Goal: Task Accomplishment & Management: Use online tool/utility

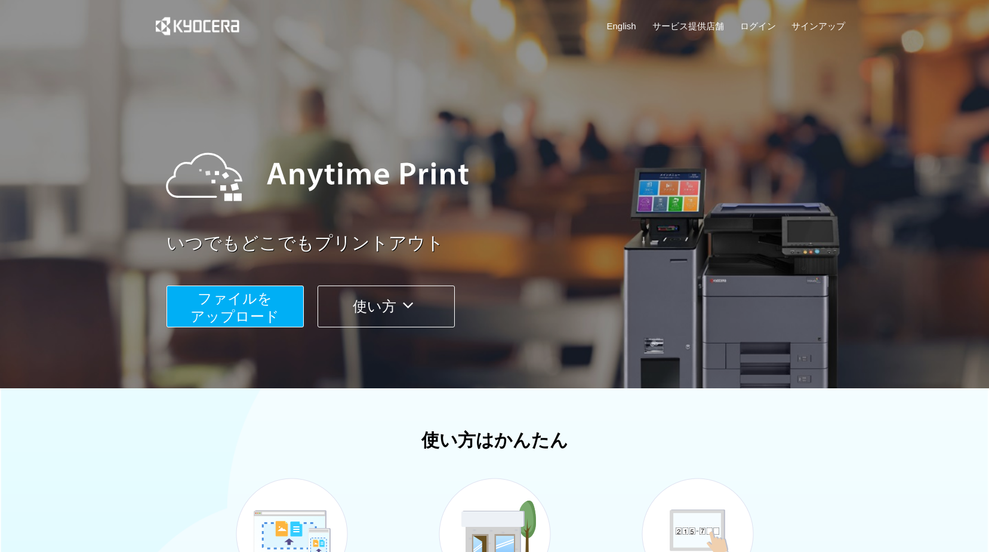
click at [244, 301] on span "ファイルを ​​アップロード" at bounding box center [234, 307] width 89 height 34
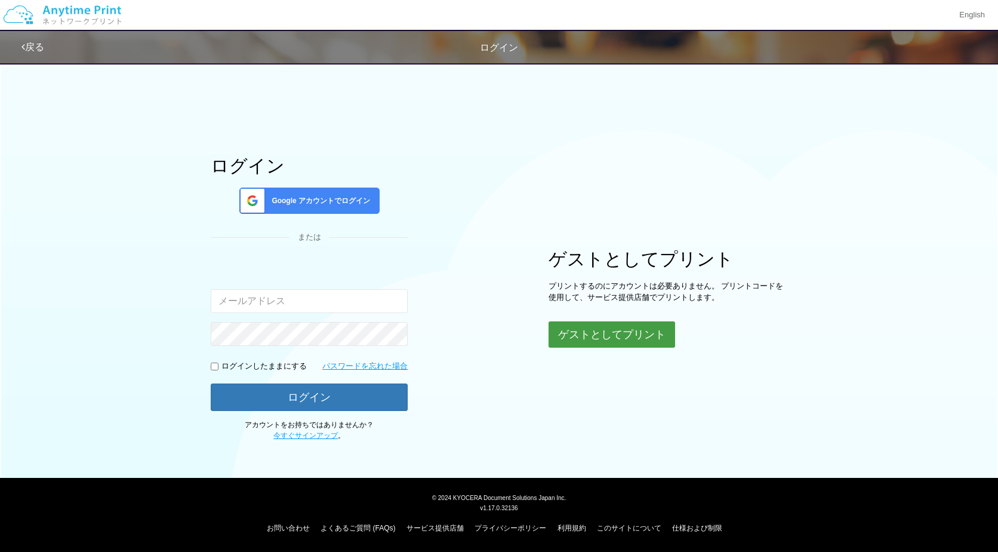
click at [642, 341] on button "ゲストとしてプリント" at bounding box center [612, 334] width 127 height 26
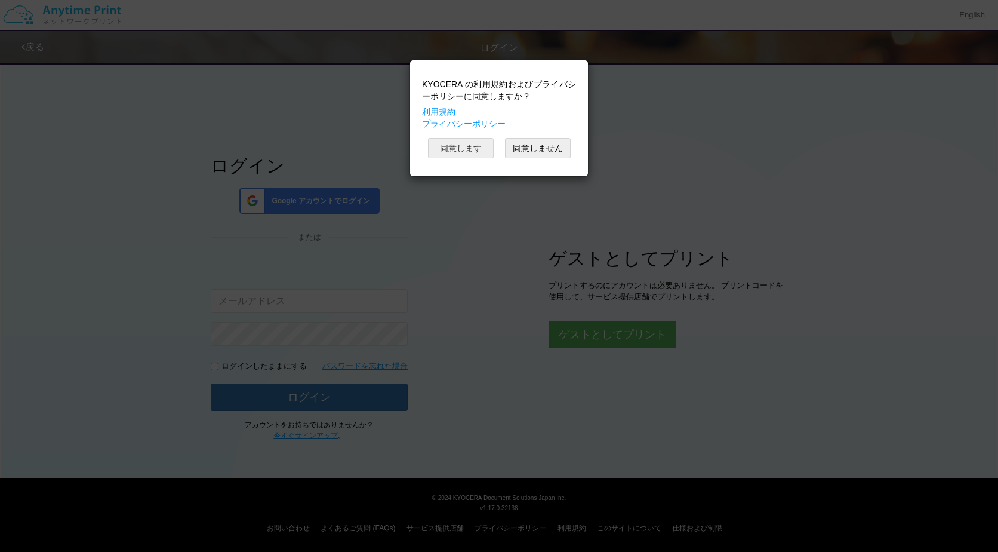
click at [482, 143] on button "同意します" at bounding box center [461, 148] width 66 height 20
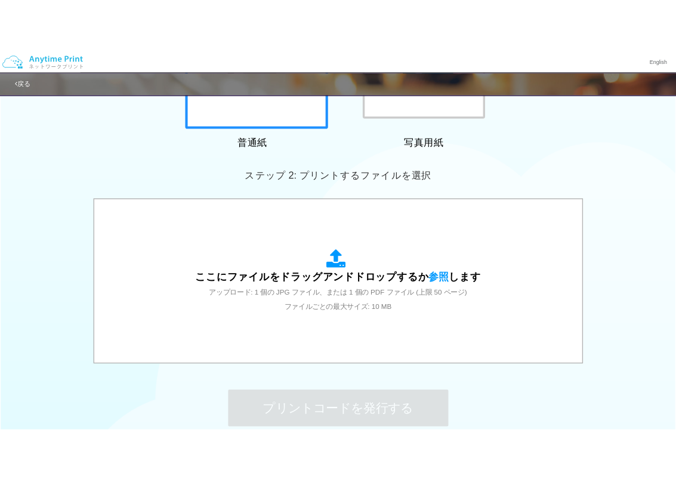
scroll to position [356, 0]
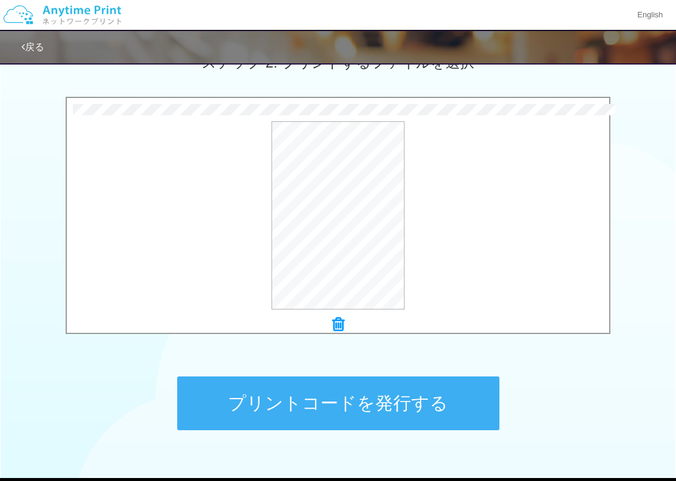
click at [430, 391] on button "プリントコードを発行する" at bounding box center [338, 403] width 322 height 54
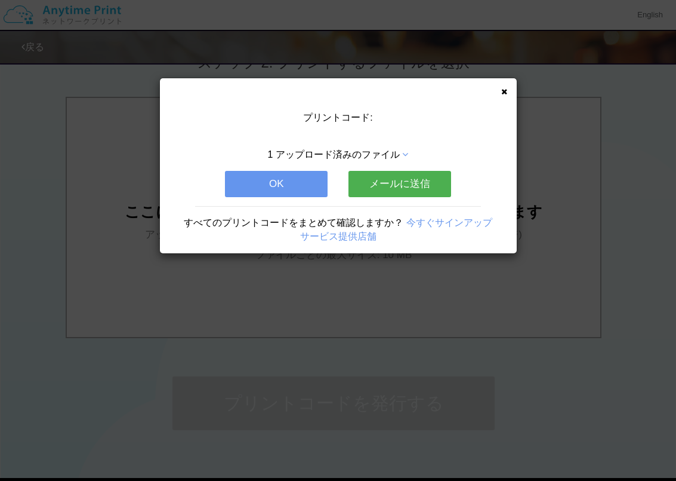
scroll to position [0, 0]
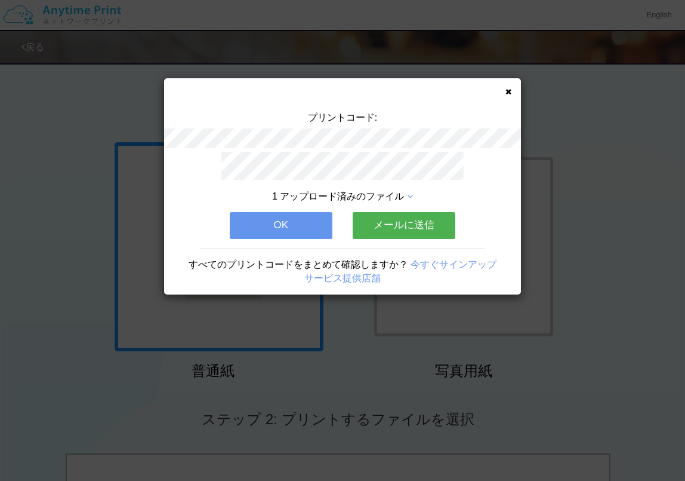
click at [510, 96] on div "プリントコード: 1 アップロード済みのファイル OK メールに送信 すべてのプリントコードをまとめて確認しますか？ 今すぐサインアップ サービス提供店舗" at bounding box center [342, 186] width 357 height 216
click at [287, 226] on button "OK" at bounding box center [281, 225] width 103 height 26
